Goal: Transaction & Acquisition: Subscribe to service/newsletter

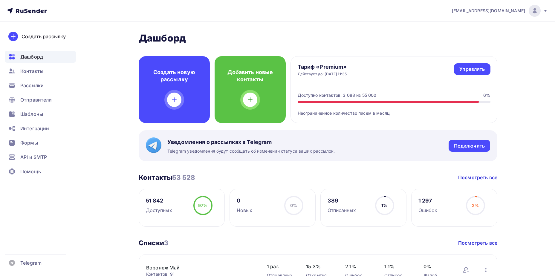
click at [542, 8] on div "[EMAIL_ADDRESS][DOMAIN_NAME]" at bounding box center [500, 11] width 96 height 12
click at [478, 28] on link "Аккаунт" at bounding box center [494, 26] width 100 height 12
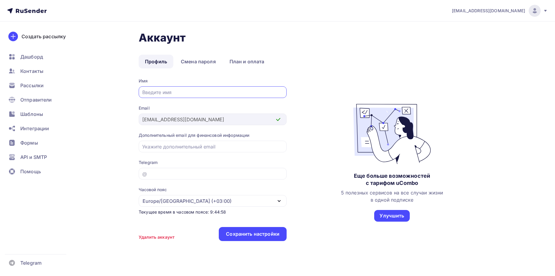
scroll to position [12, 0]
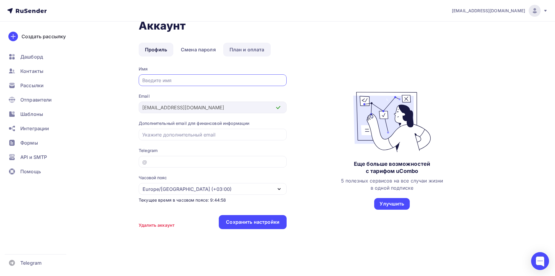
click at [253, 48] on link "План и оплата" at bounding box center [247, 50] width 48 height 14
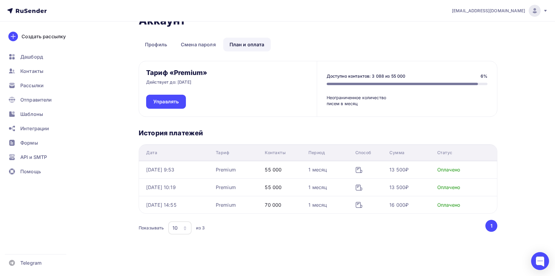
scroll to position [22, 0]
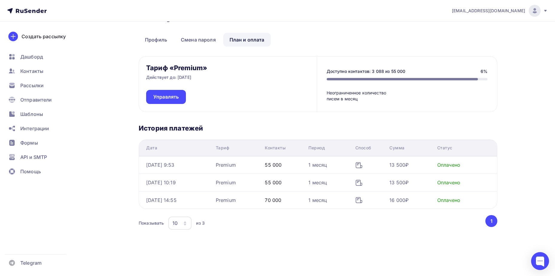
click at [281, 164] on div "55 000" at bounding box center [273, 164] width 17 height 7
click at [236, 167] on div "Premium" at bounding box center [226, 164] width 20 height 7
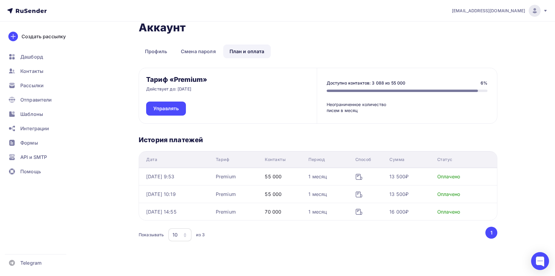
scroll to position [0, 0]
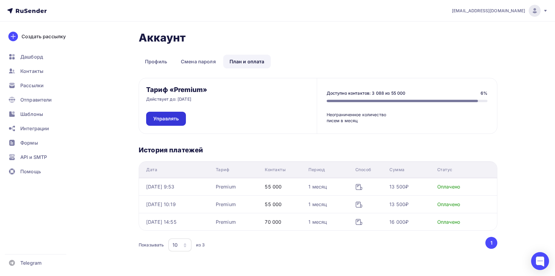
click at [177, 119] on span "Управлять" at bounding box center [165, 118] width 25 height 7
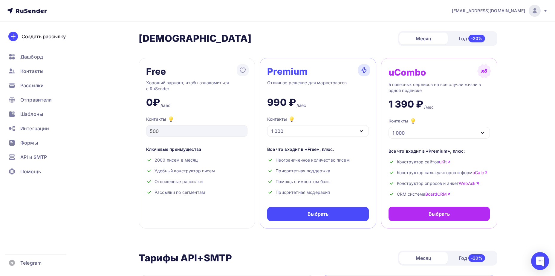
click at [318, 136] on div "1 000" at bounding box center [317, 131] width 101 height 12
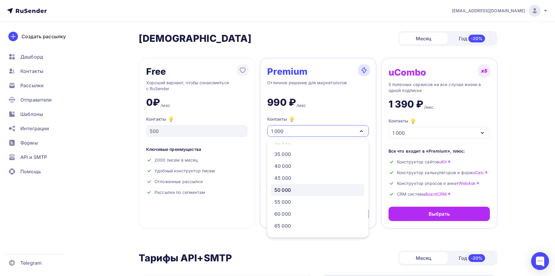
scroll to position [149, 0]
click at [300, 192] on div "55 000" at bounding box center [317, 191] width 86 height 7
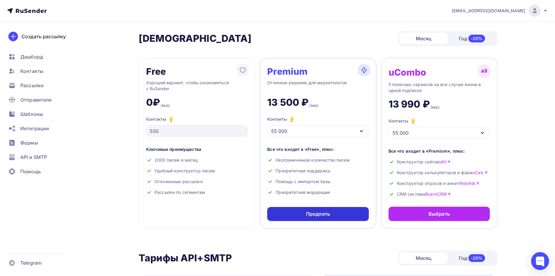
click at [288, 211] on div "Продлить" at bounding box center [317, 214] width 101 height 14
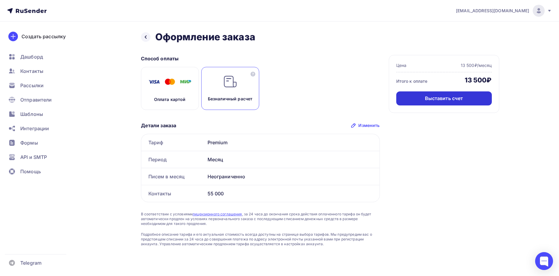
click at [435, 94] on div "Выставить счет" at bounding box center [444, 98] width 96 height 14
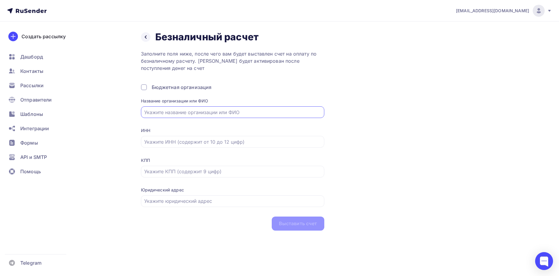
click at [197, 114] on input "text" at bounding box center [232, 112] width 177 height 7
type input "ООО "ОХ БЬЮТИБАР""
click at [188, 141] on input "text" at bounding box center [232, 141] width 177 height 7
type input "7736323490"
click at [184, 172] on input "text" at bounding box center [232, 171] width 177 height 7
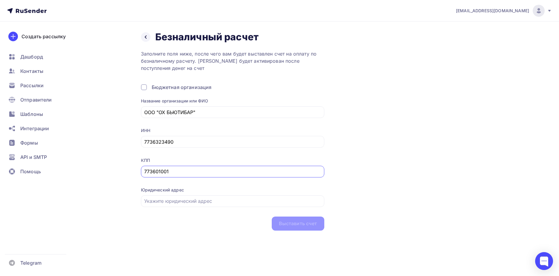
type input "773601001"
click at [168, 206] on div at bounding box center [232, 201] width 183 height 12
click at [172, 203] on input "text" at bounding box center [232, 200] width 177 height 7
type input "г. [STREET_ADDRESS]"
click at [289, 225] on div "Выставить счет" at bounding box center [298, 223] width 38 height 7
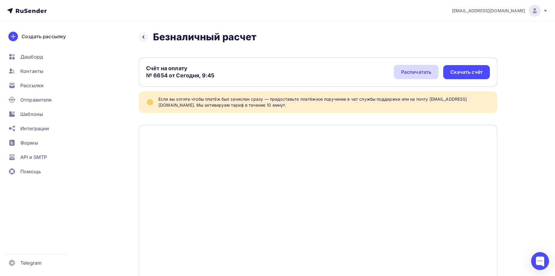
click at [424, 67] on div "Распечатать" at bounding box center [416, 72] width 45 height 14
click at [540, 259] on div at bounding box center [540, 261] width 18 height 18
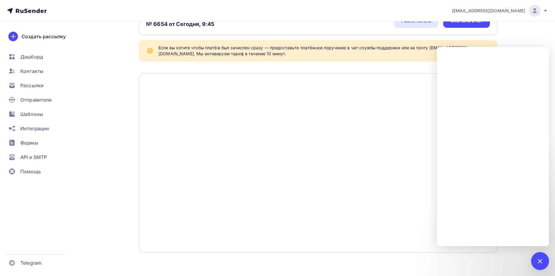
scroll to position [52, 0]
